Goal: Find specific page/section: Find specific page/section

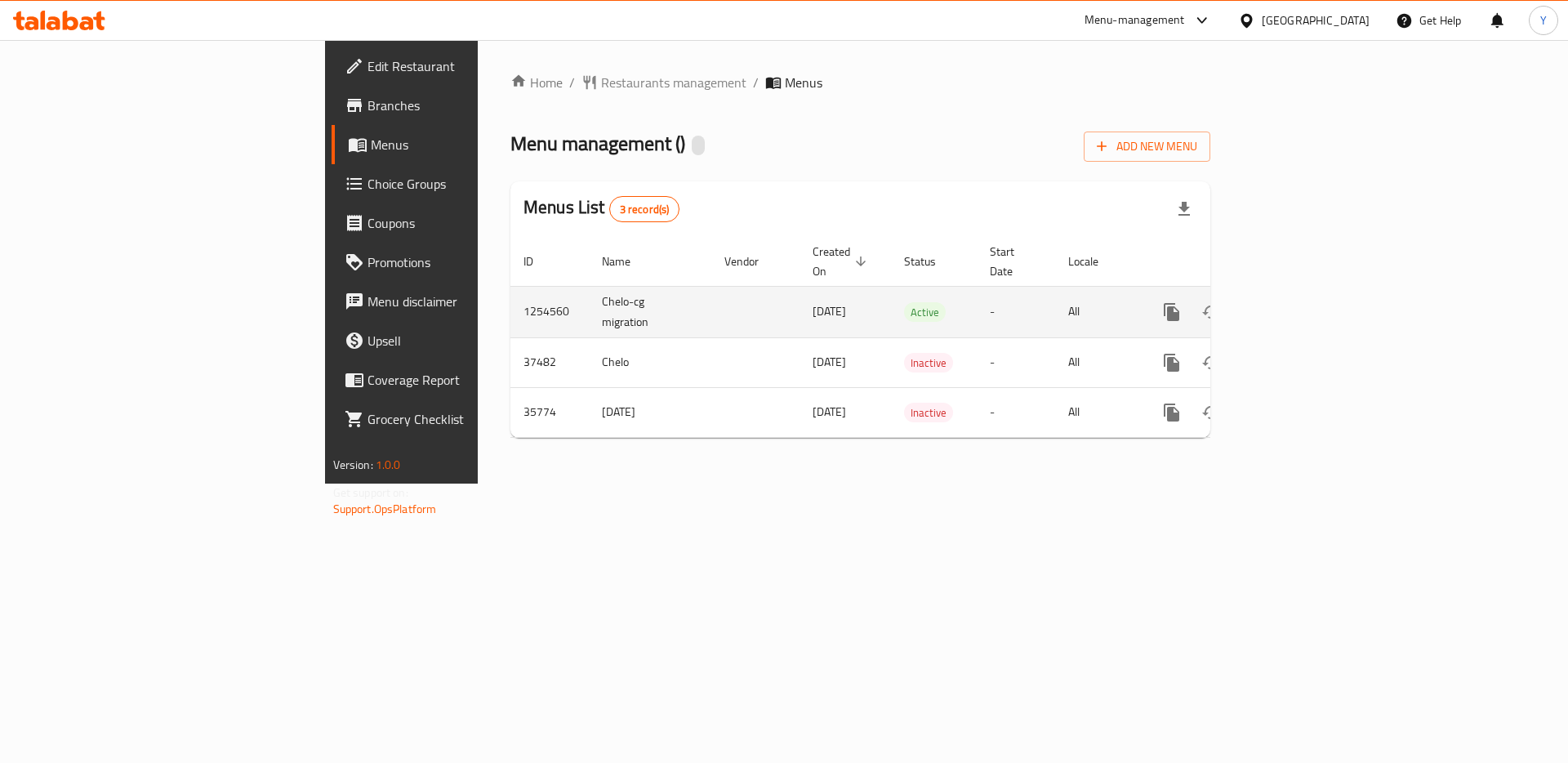
click at [511, 295] on td "1254560" at bounding box center [550, 311] width 78 height 52
copy td "1254560"
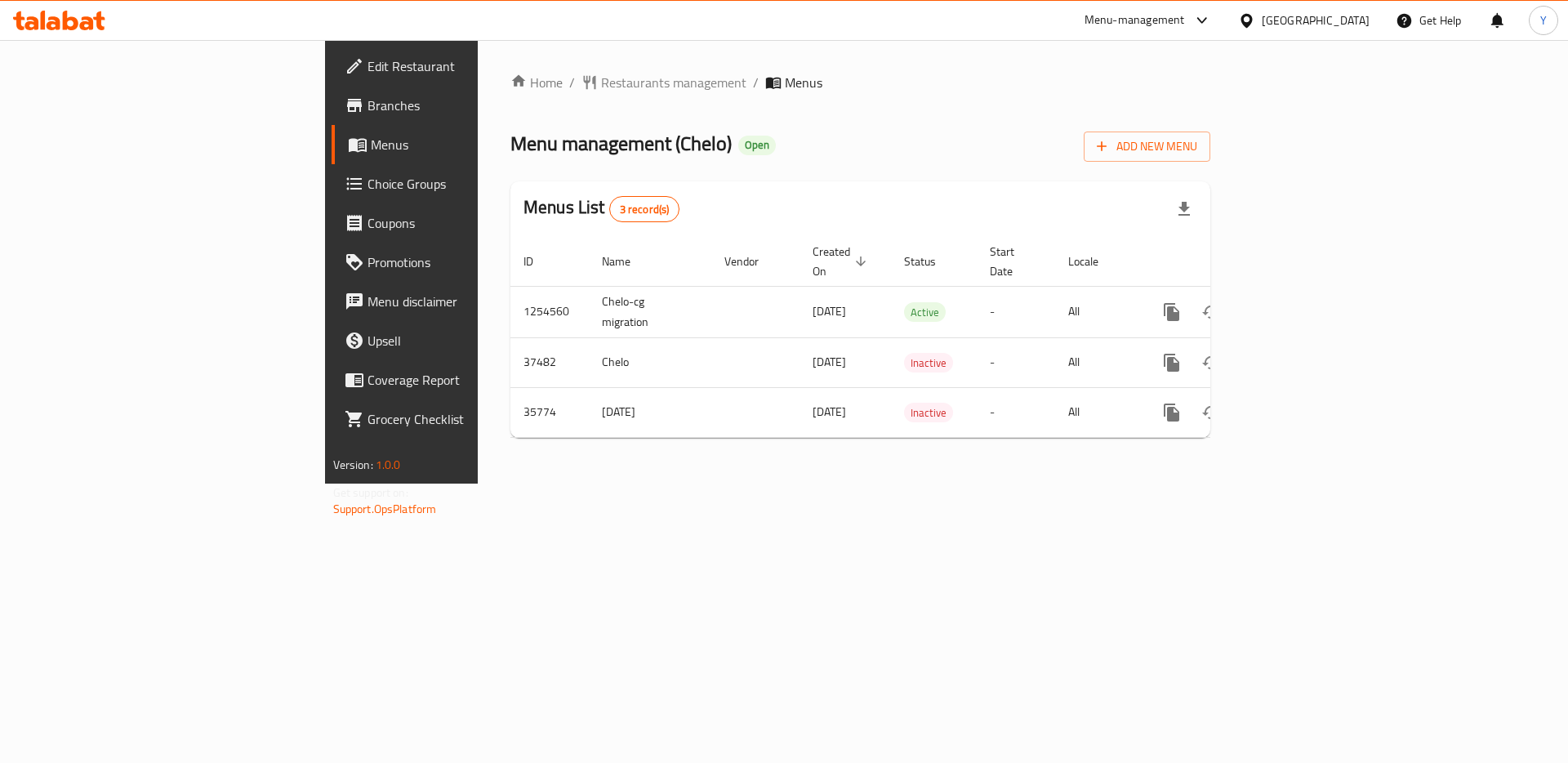
click at [642, 483] on div "Home / Restaurants management / Menus Menu management ( Chelo ) Open Add New Me…" at bounding box center [860, 261] width 765 height 443
click at [1168, 20] on div "Menu-management" at bounding box center [1134, 20] width 100 height 19
click at [1012, 260] on div "Vendor Portal Radmin" at bounding box center [1037, 256] width 108 height 18
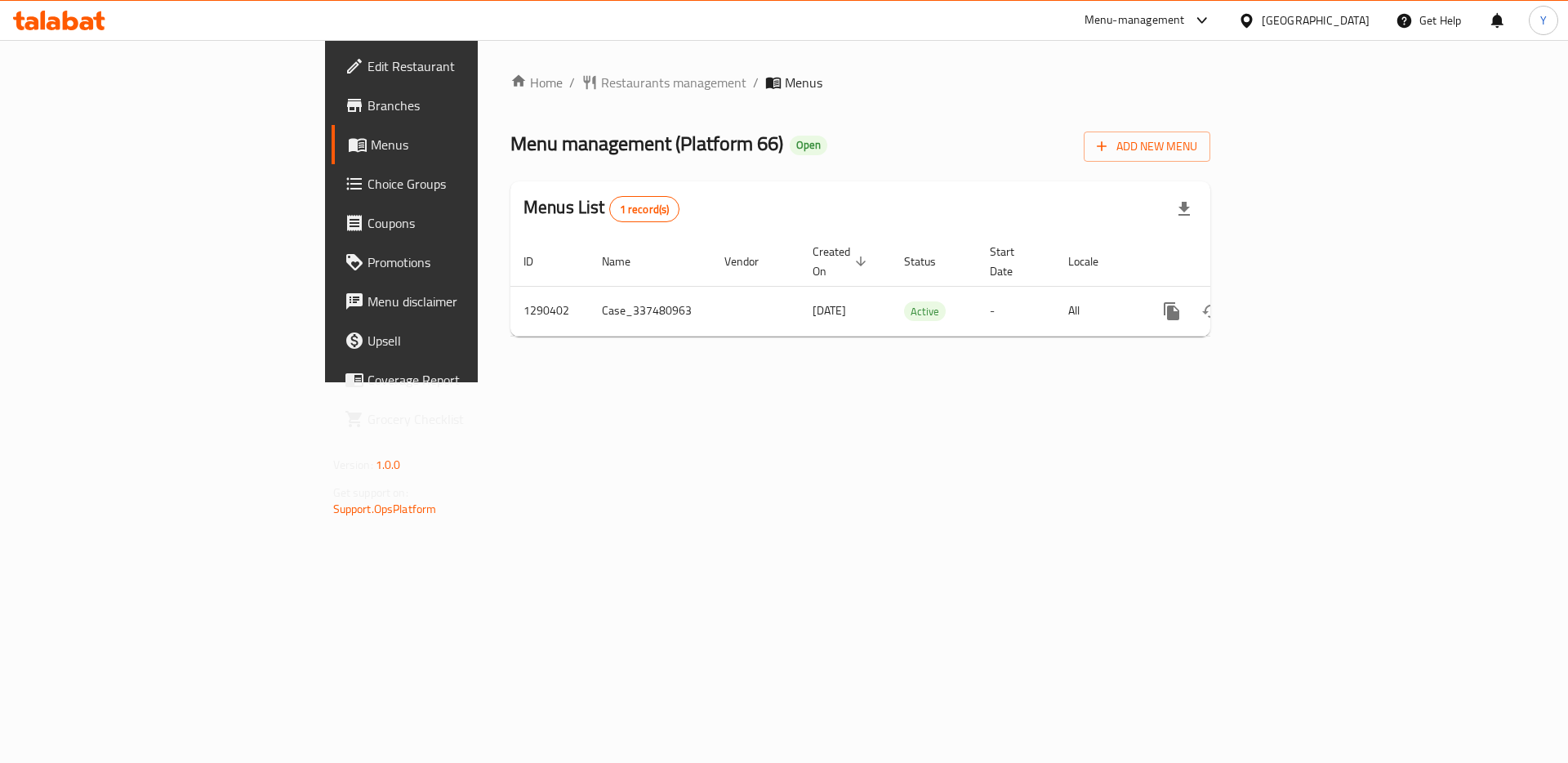
click at [1344, 21] on div "Bahrain" at bounding box center [1316, 20] width 108 height 18
click at [1185, 15] on div "Menu-management" at bounding box center [1134, 20] width 100 height 19
click at [1123, 215] on div "Vendor Portal Radmin" at bounding box center [1105, 218] width 108 height 18
